Goal: Register for event/course

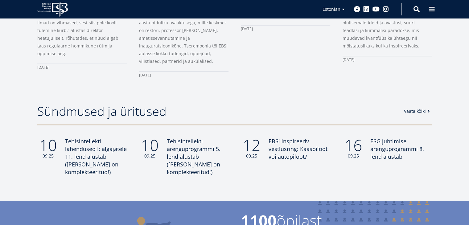
scroll to position [461, 0]
click at [407, 111] on link "Vaata kõiki" at bounding box center [418, 111] width 28 height 6
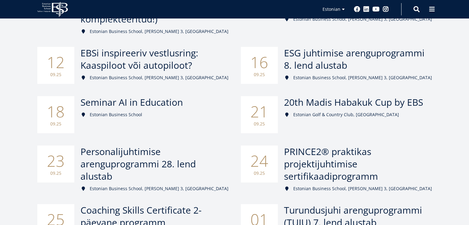
scroll to position [163, 0]
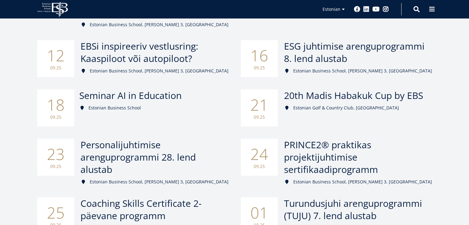
click at [163, 89] on span "Seminar AI in Education" at bounding box center [130, 95] width 102 height 13
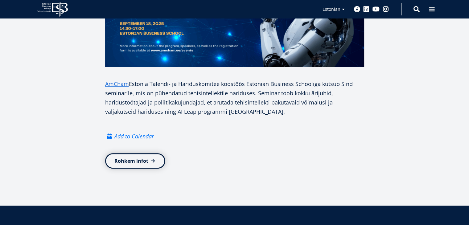
scroll to position [318, 0]
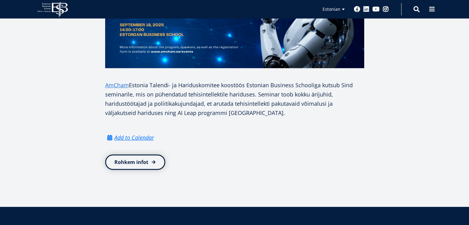
click at [132, 164] on link "Rohkem infot" at bounding box center [135, 161] width 60 height 15
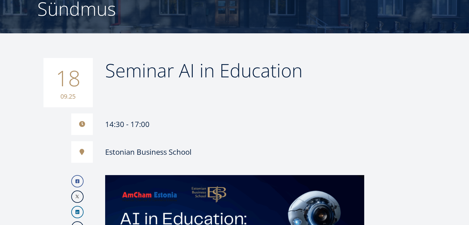
scroll to position [65, 0]
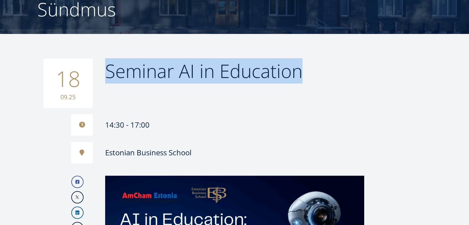
drag, startPoint x: 303, startPoint y: 70, endPoint x: 106, endPoint y: 55, distance: 198.4
copy span "Seminar AI in Education"
